Goal: Information Seeking & Learning: Find specific fact

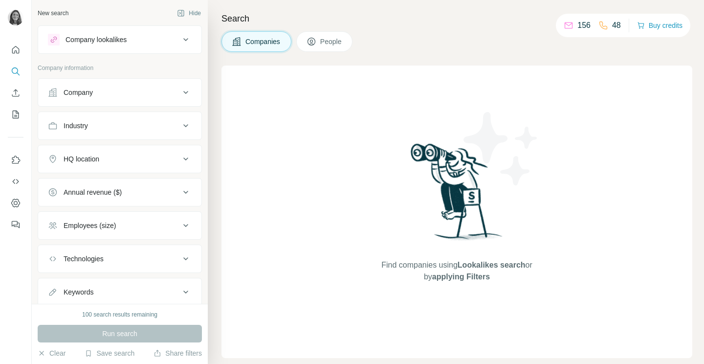
click at [107, 89] on div "Company" at bounding box center [114, 93] width 132 height 10
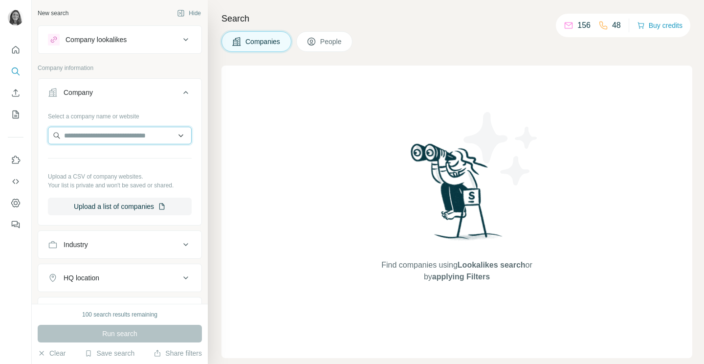
click at [102, 131] on input "text" at bounding box center [120, 136] width 144 height 18
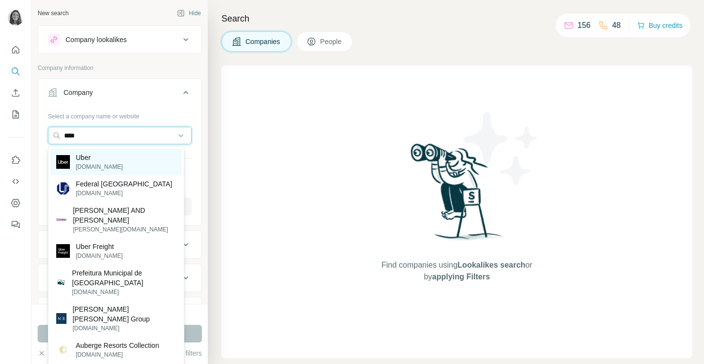
type input "****"
click at [114, 157] on div "Uber [DOMAIN_NAME]" at bounding box center [116, 162] width 132 height 26
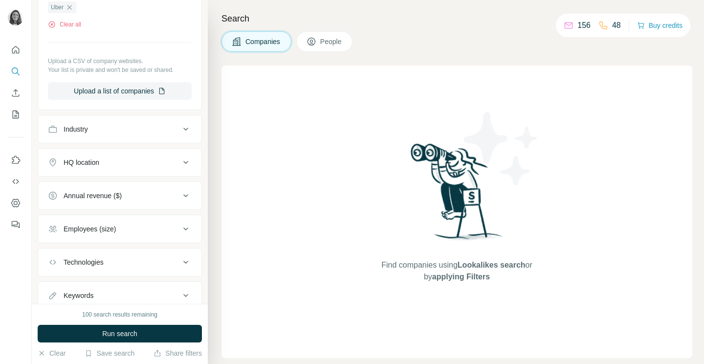
scroll to position [160, 0]
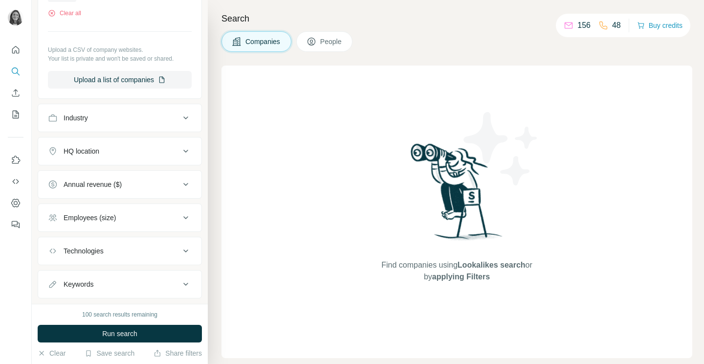
click at [120, 153] on div "HQ location" at bounding box center [114, 151] width 132 height 10
click at [115, 176] on input "text" at bounding box center [120, 176] width 144 height 18
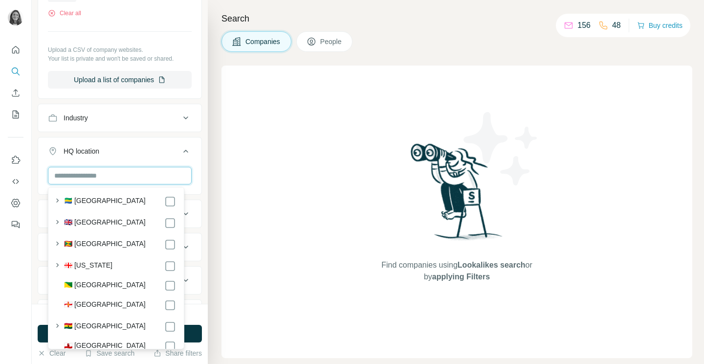
scroll to position [1593, 0]
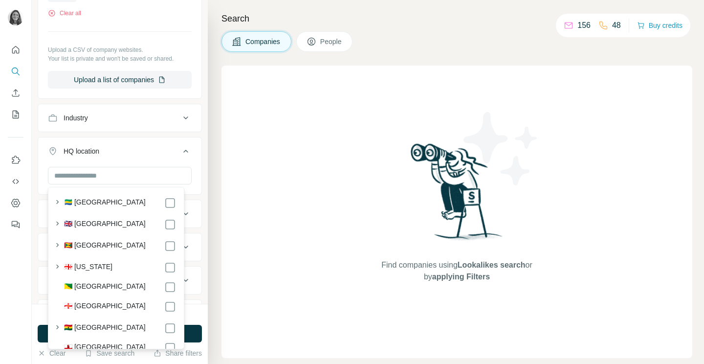
click at [114, 221] on label "🇬🇧 [GEOGRAPHIC_DATA]" at bounding box center [105, 225] width 82 height 12
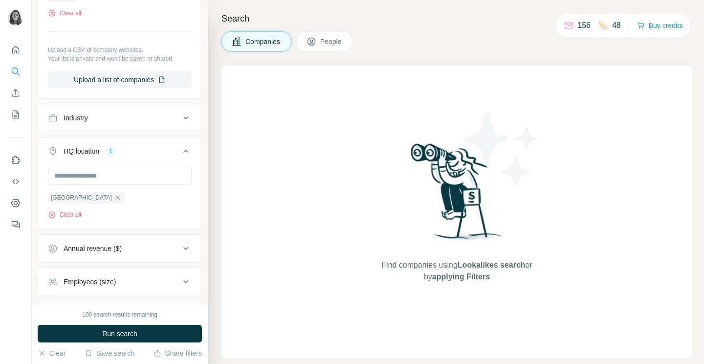
click at [182, 329] on button "Run search" at bounding box center [120, 334] width 164 height 18
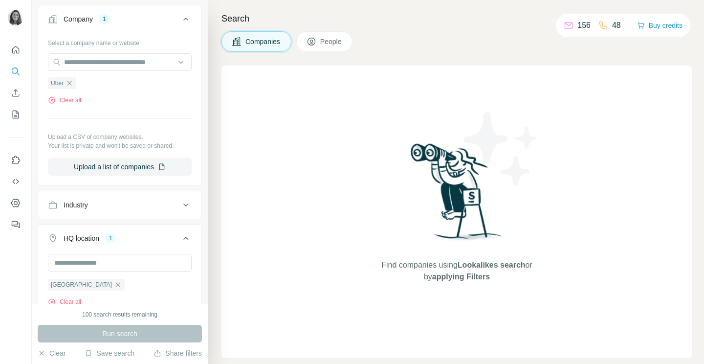
scroll to position [97, 0]
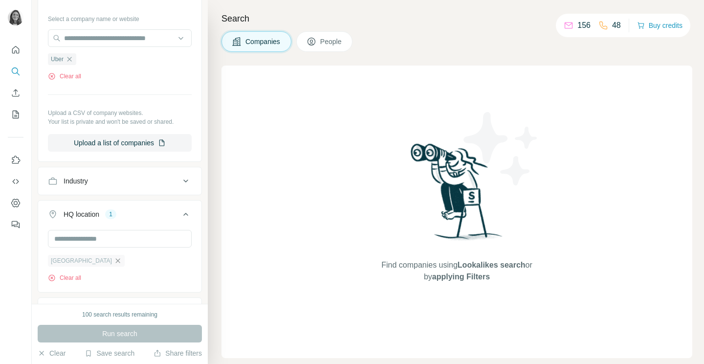
click at [114, 264] on icon "button" at bounding box center [118, 261] width 8 height 8
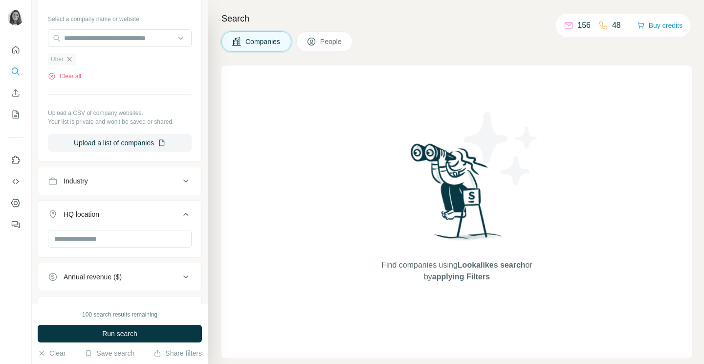
click at [71, 59] on icon "button" at bounding box center [70, 59] width 8 height 8
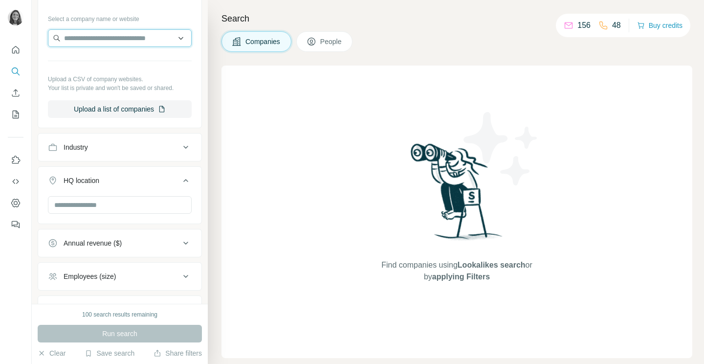
click at [82, 39] on input "text" at bounding box center [120, 38] width 144 height 18
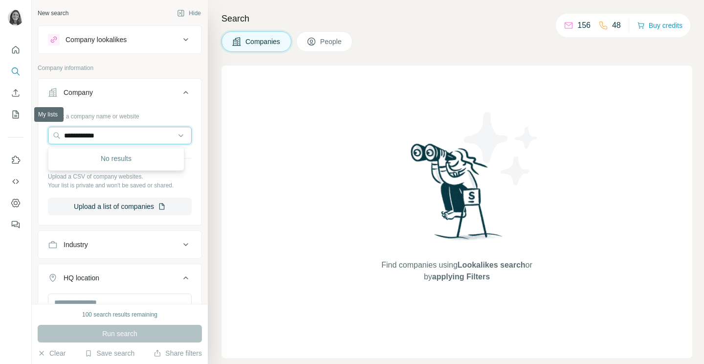
drag, startPoint x: 128, startPoint y: 135, endPoint x: 7, endPoint y: 118, distance: 122.0
click at [7, 118] on div "**********" at bounding box center [352, 182] width 704 height 364
type input "**********"
